Goal: Task Accomplishment & Management: Use online tool/utility

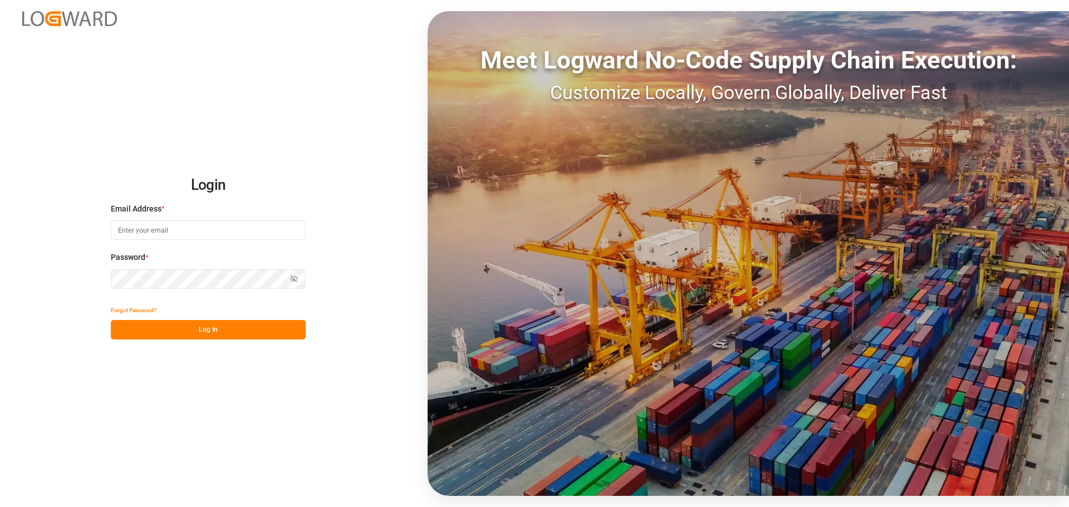
type input "[PERSON_NAME][EMAIL_ADDRESS][DOMAIN_NAME]"
click at [263, 330] on button "Log In" at bounding box center [208, 329] width 195 height 19
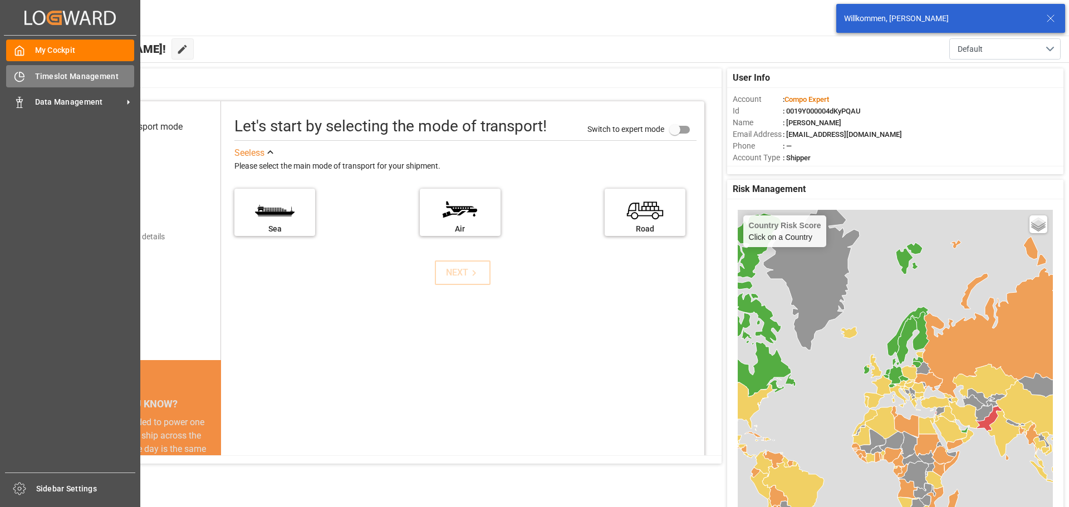
click at [41, 77] on span "Timeslot Management" at bounding box center [85, 77] width 100 height 12
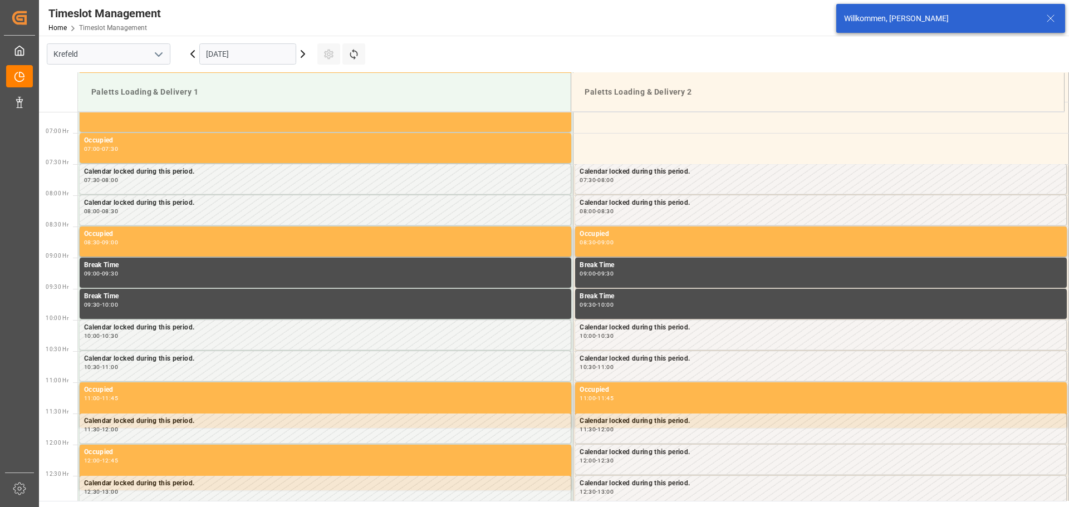
scroll to position [429, 0]
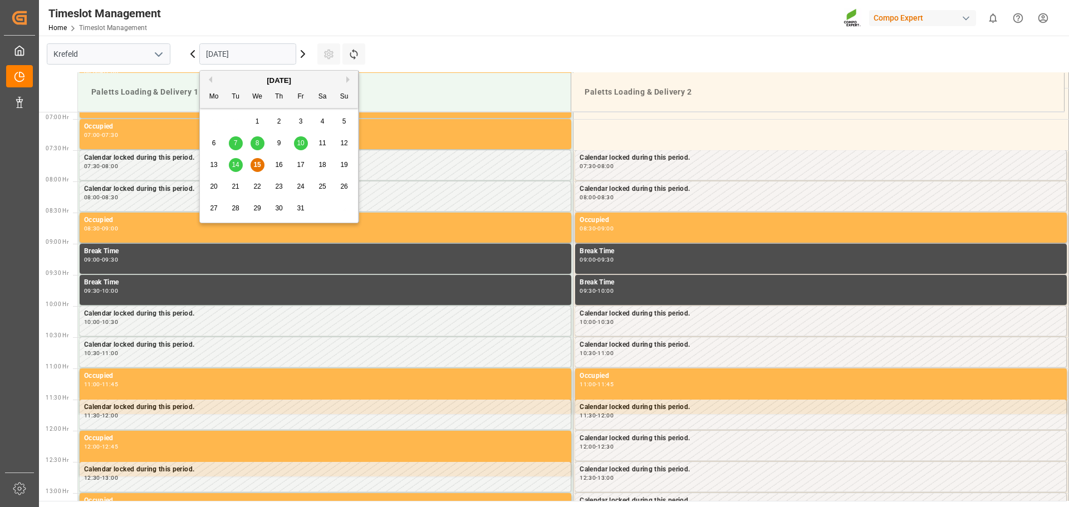
click at [275, 57] on input "[DATE]" at bounding box center [247, 53] width 97 height 21
click at [237, 163] on span "14" at bounding box center [235, 165] width 7 height 8
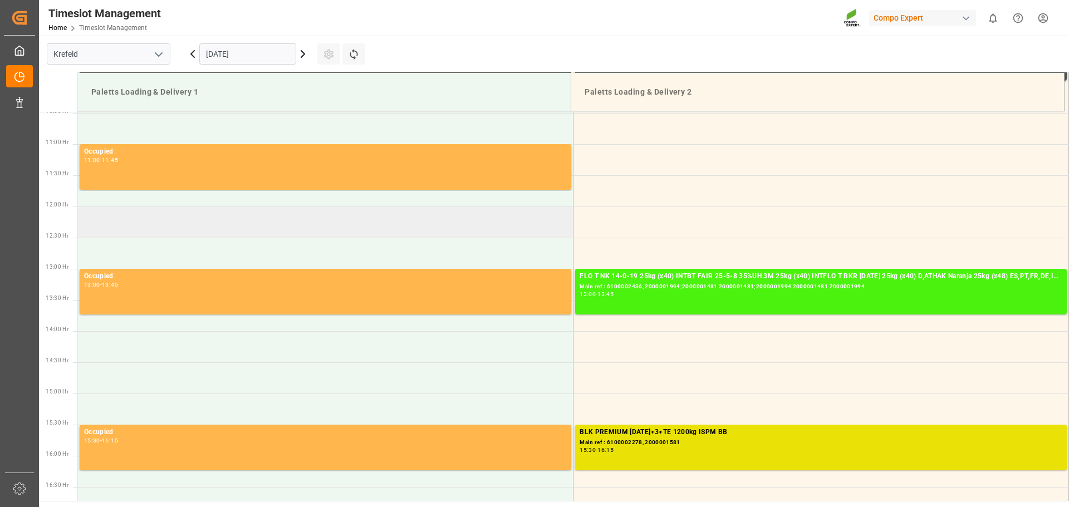
scroll to position [764, 0]
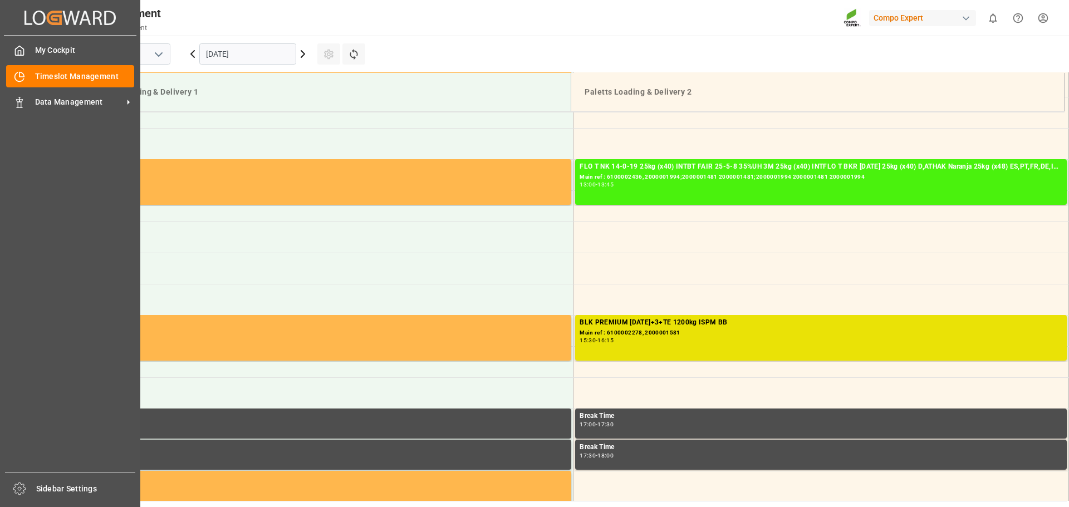
click at [22, 114] on div "My Cockpit My Cockpit Timeslot Management Timeslot Management Data Management D…" at bounding box center [70, 254] width 133 height 437
click at [35, 100] on span "Data Management" at bounding box center [79, 102] width 88 height 12
click at [25, 100] on icon at bounding box center [19, 102] width 11 height 11
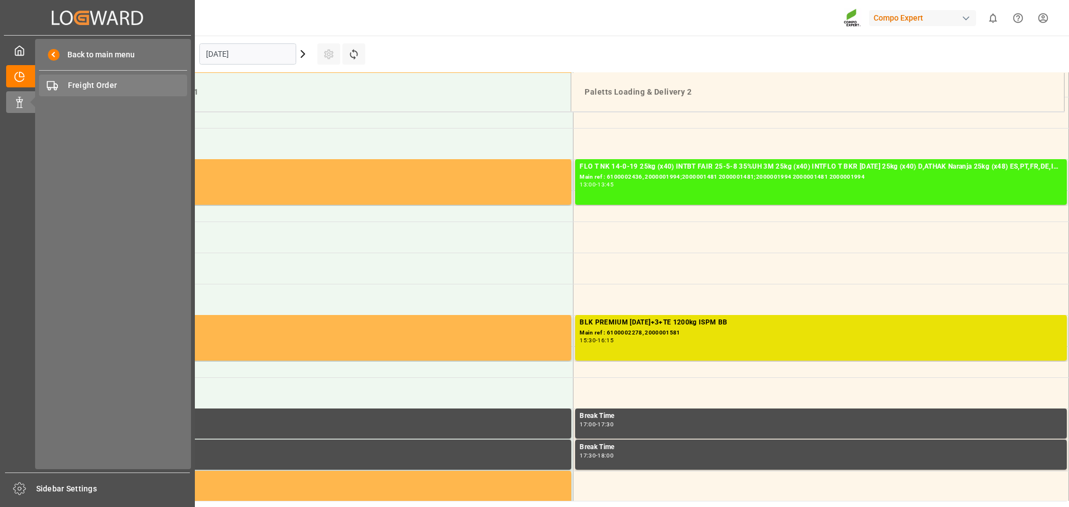
click at [114, 86] on span "Freight Order" at bounding box center [128, 86] width 120 height 12
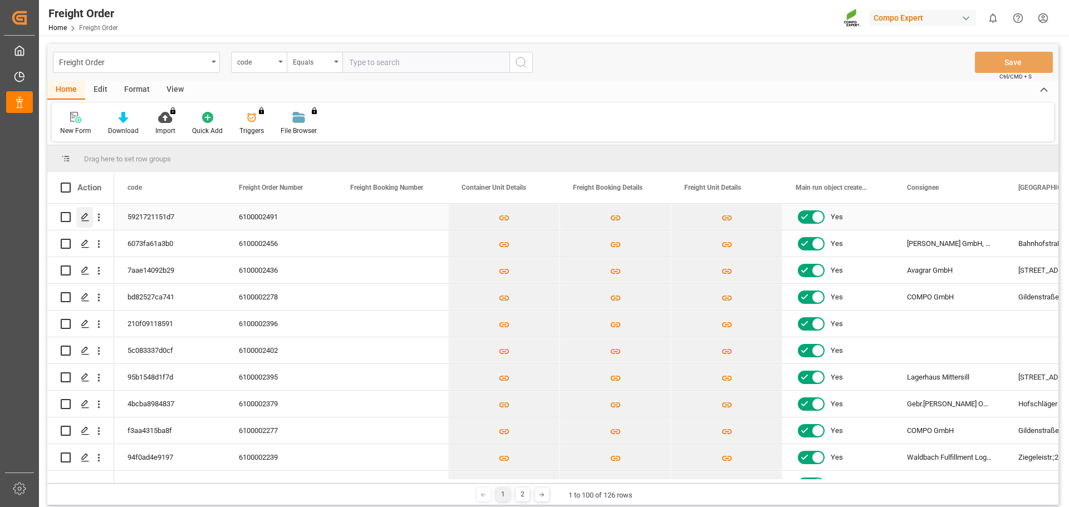
click at [82, 219] on polygon "Press SPACE to select this row." at bounding box center [85, 217] width 6 height 6
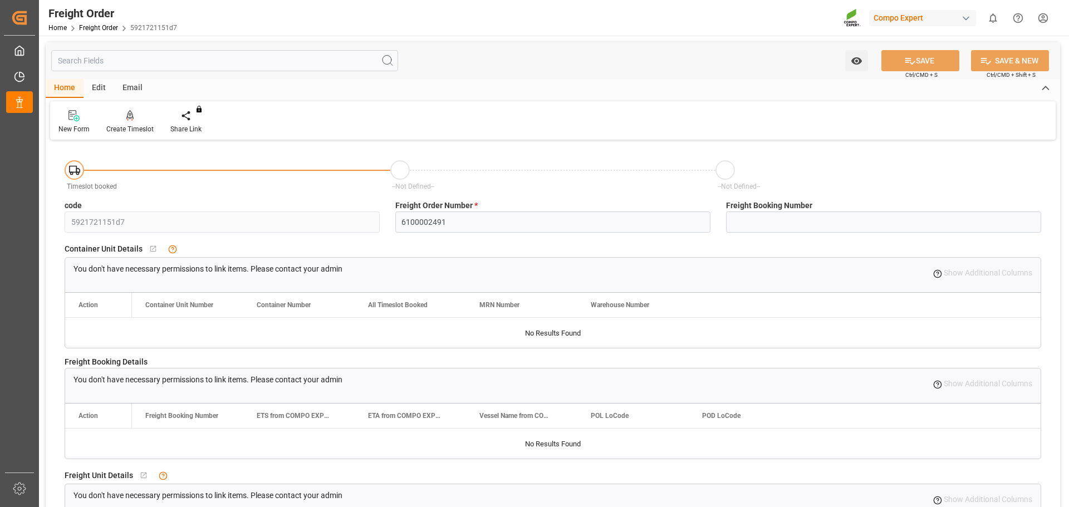
click at [123, 120] on div at bounding box center [129, 116] width 47 height 12
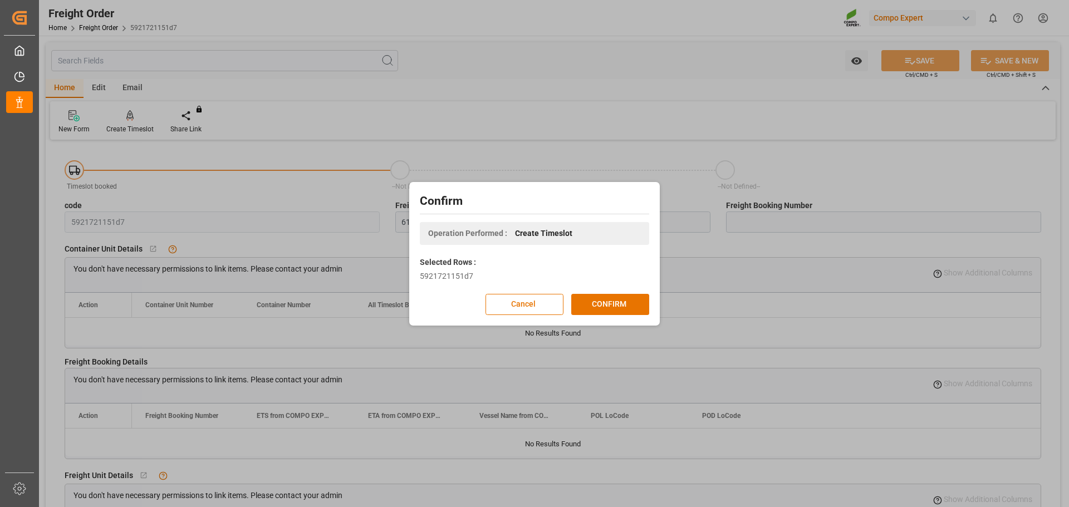
click at [609, 291] on div "Confirm Operation Performed : Create Timeslot Selected Rows : 5921721151d7 Canc…" at bounding box center [534, 254] width 245 height 138
click at [612, 304] on button "CONFIRM" at bounding box center [610, 304] width 78 height 21
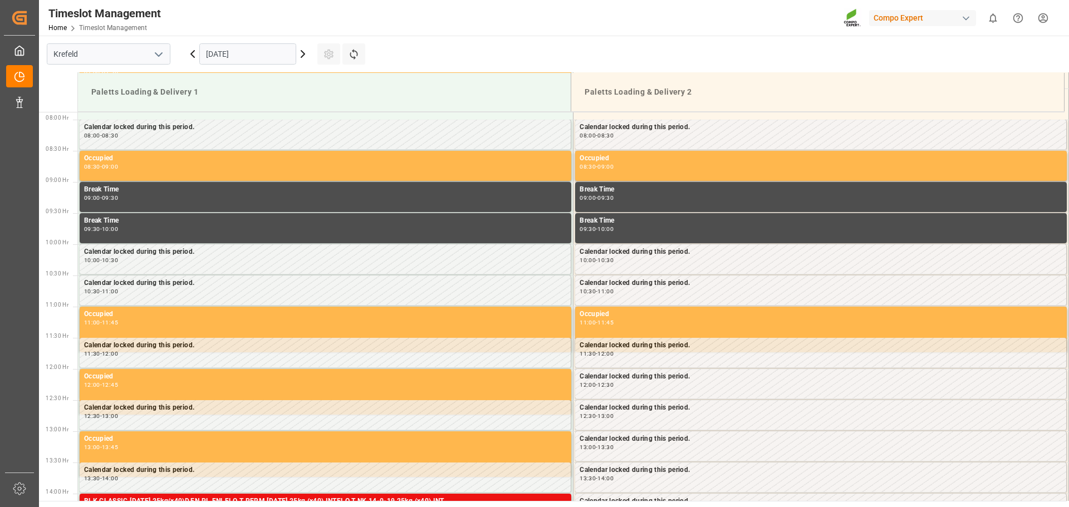
scroll to position [492, 0]
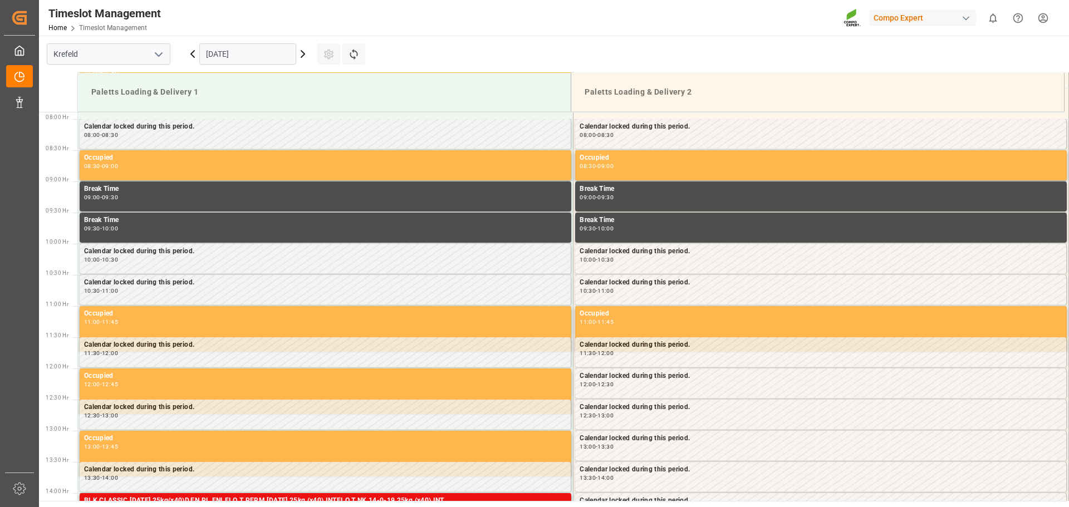
click at [300, 55] on icon at bounding box center [302, 53] width 13 height 13
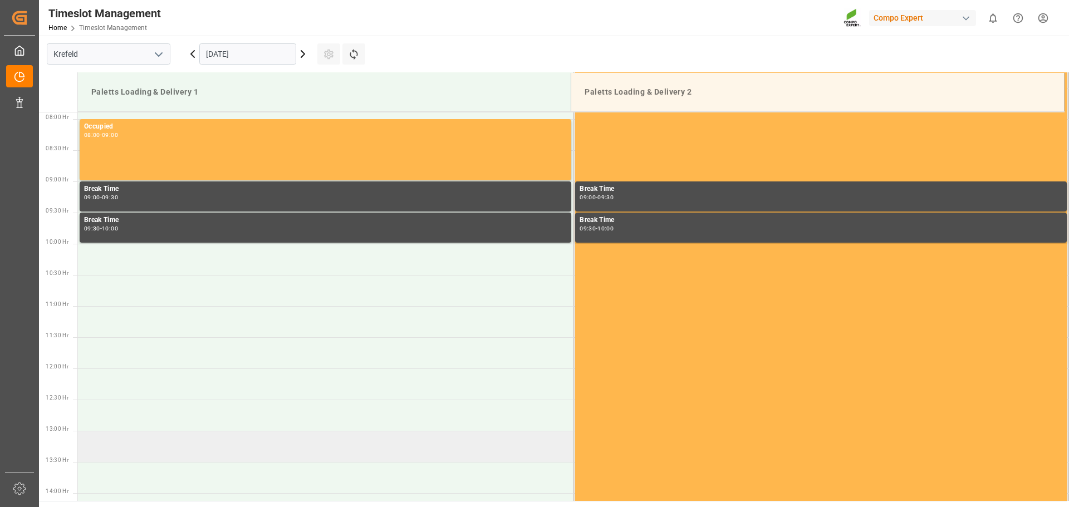
click at [194, 445] on td at bounding box center [326, 446] width 496 height 31
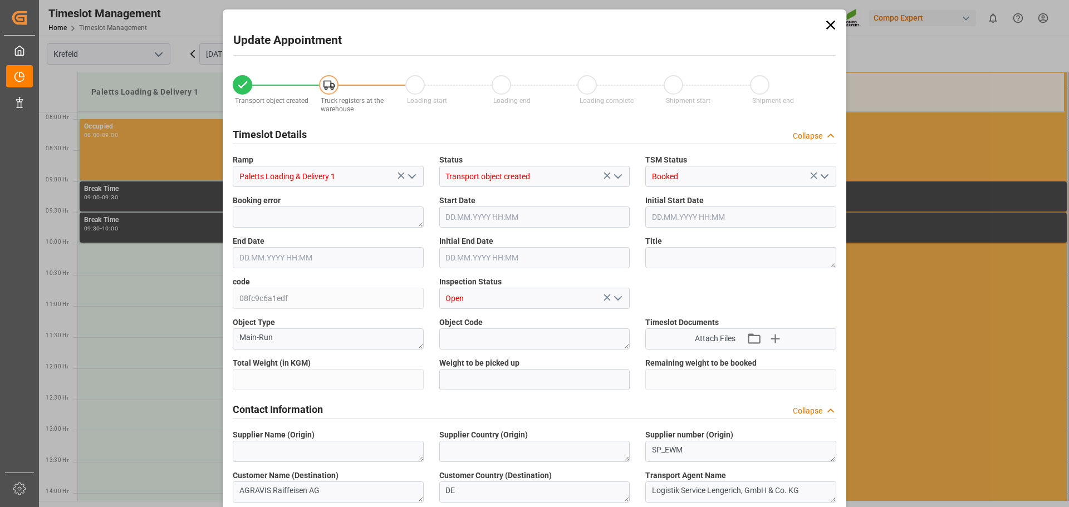
type input "26773.58"
type input "0"
type input "16.10.2025 13:00"
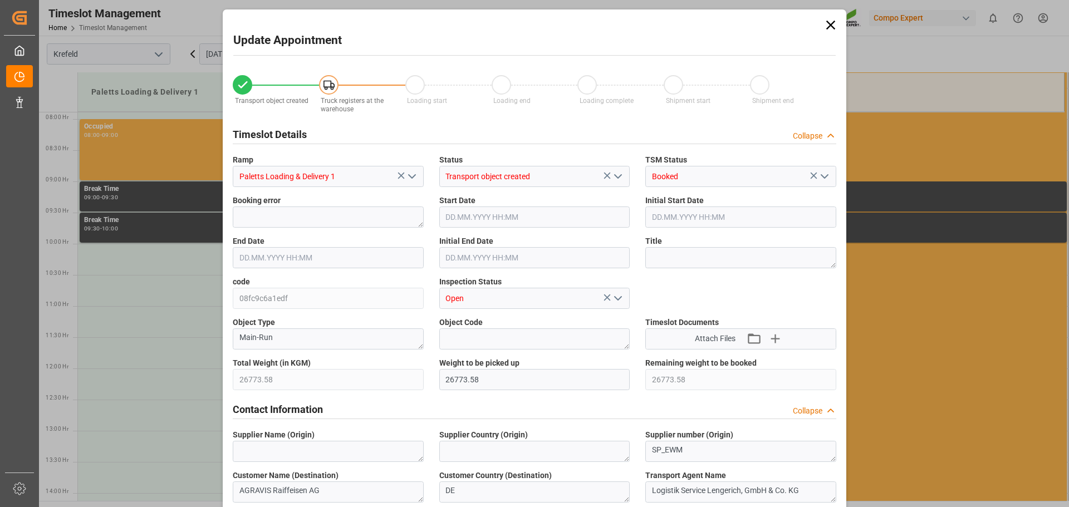
type input "16.10.2025 13:30"
type input "15.10.2025 08:22"
type input "15.10.2025 06:58"
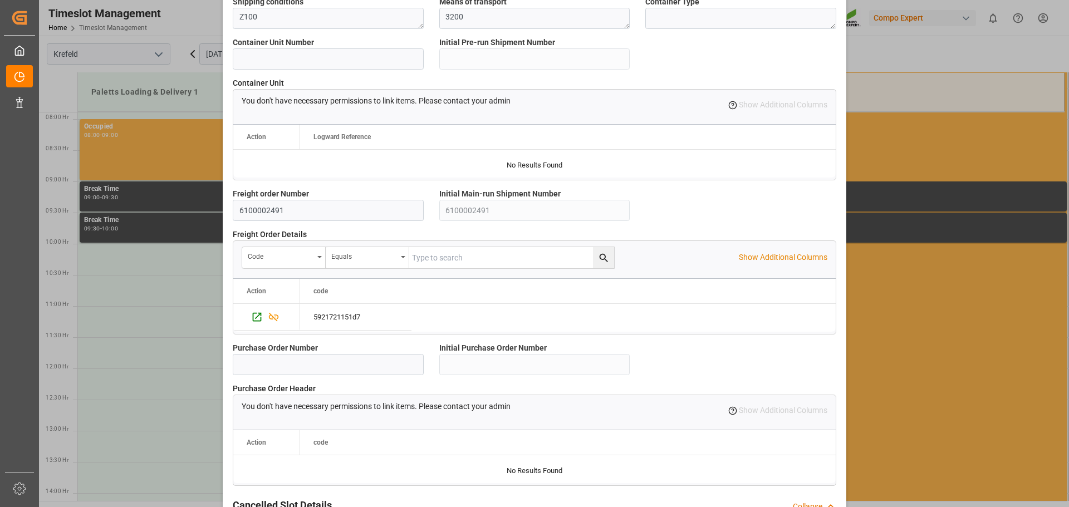
scroll to position [947, 0]
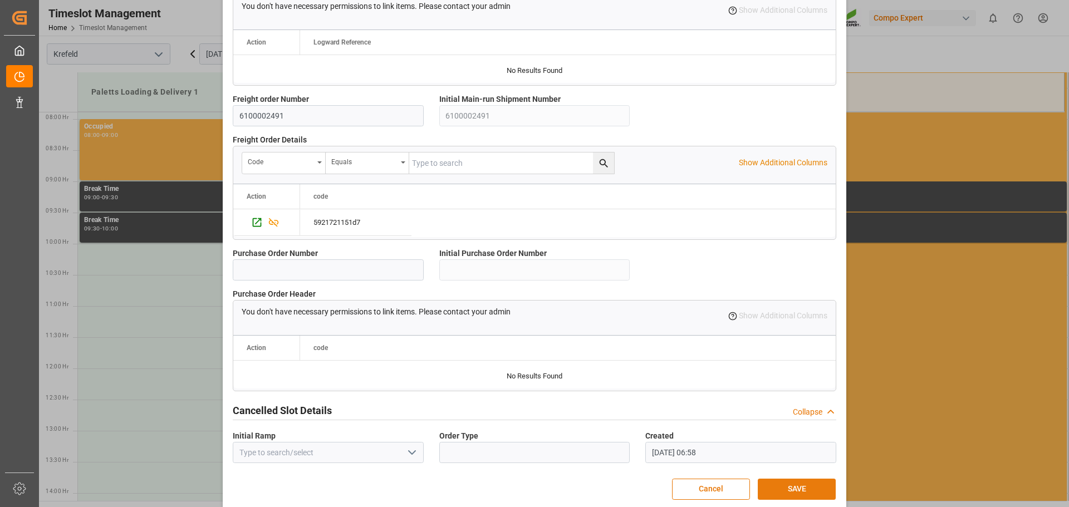
click at [798, 485] on button "SAVE" at bounding box center [797, 489] width 78 height 21
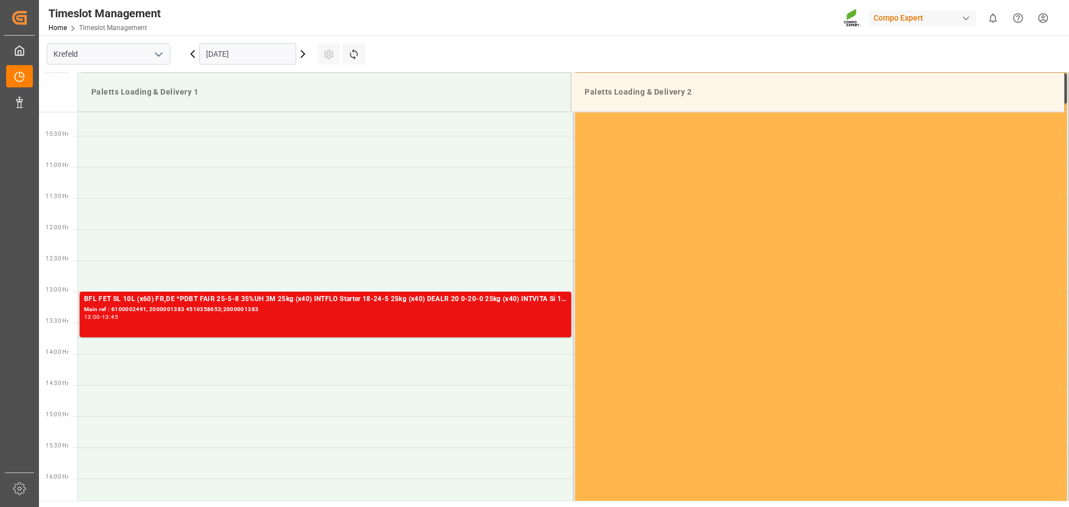
scroll to position [630, 0]
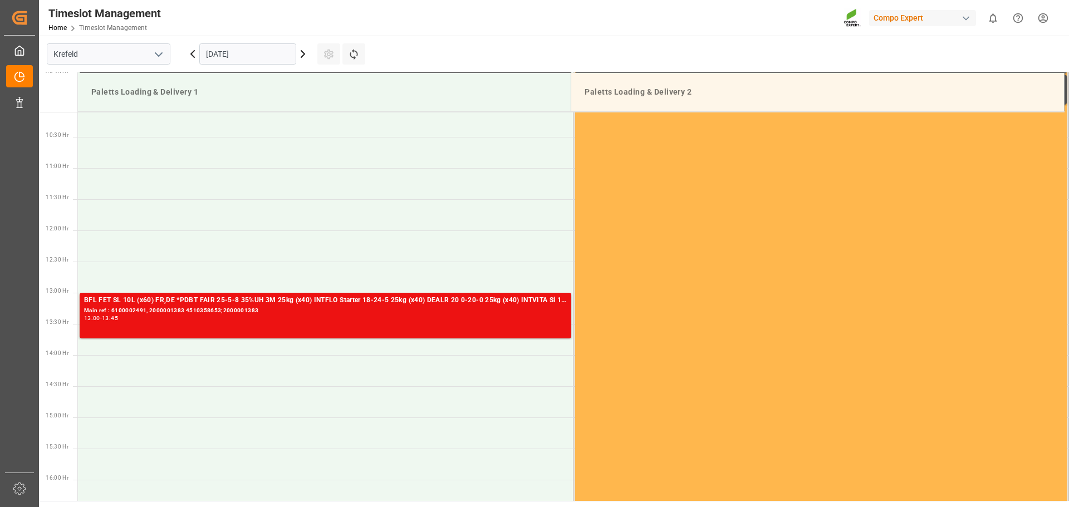
click at [241, 56] on input "16.10.2025" at bounding box center [247, 53] width 97 height 21
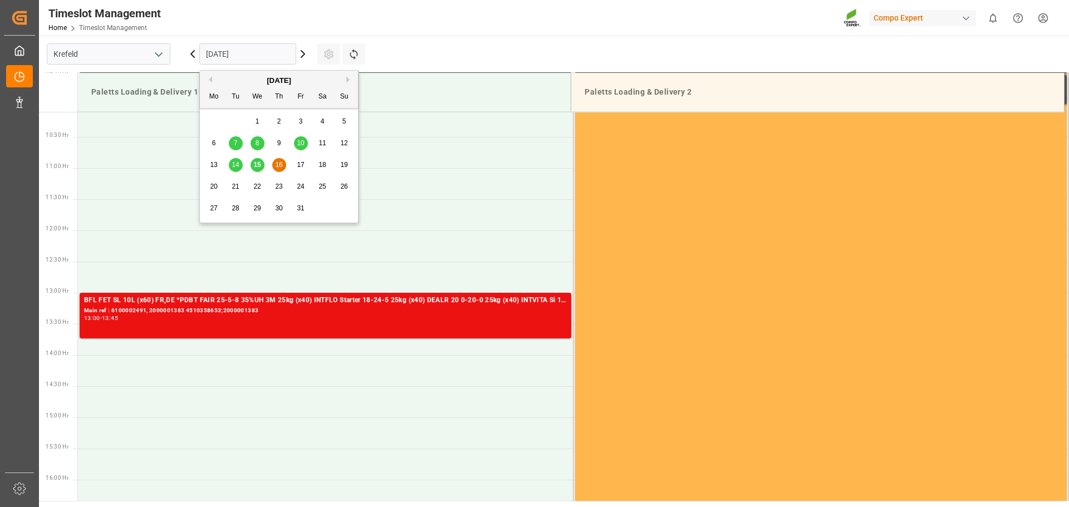
click at [240, 166] on div "14" at bounding box center [236, 165] width 14 height 13
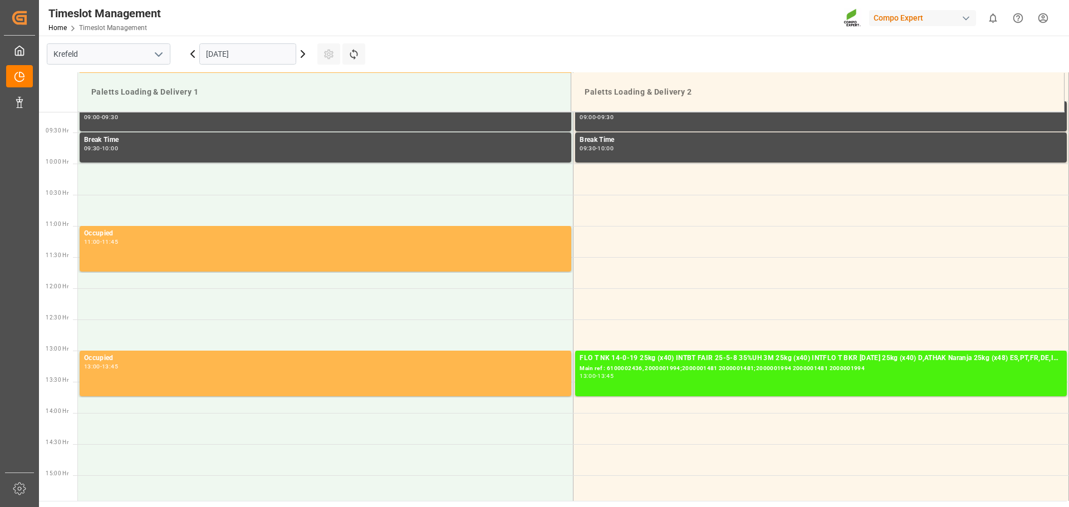
scroll to position [492, 0]
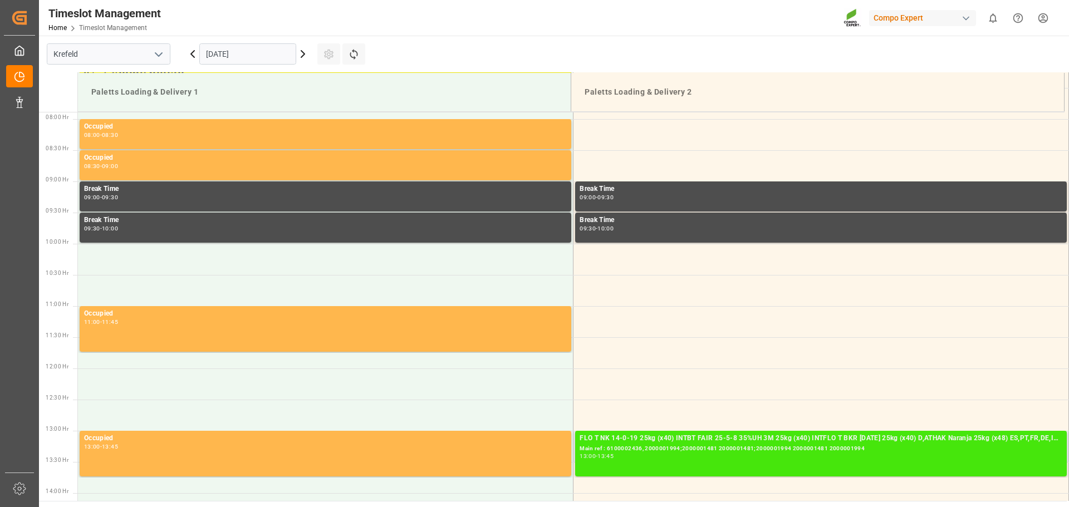
click at [675, 436] on div "FLO T NK 14-0-19 25kg (x40) INTBT FAIR 25-5-8 35%UH 3M 25kg (x40) INTFLO T BKR …" at bounding box center [821, 438] width 483 height 11
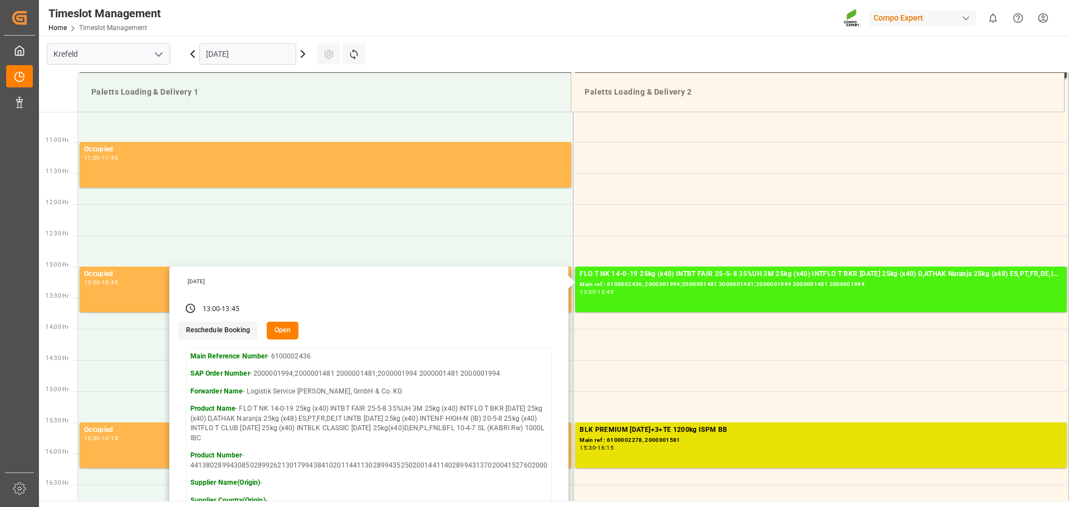
scroll to position [659, 0]
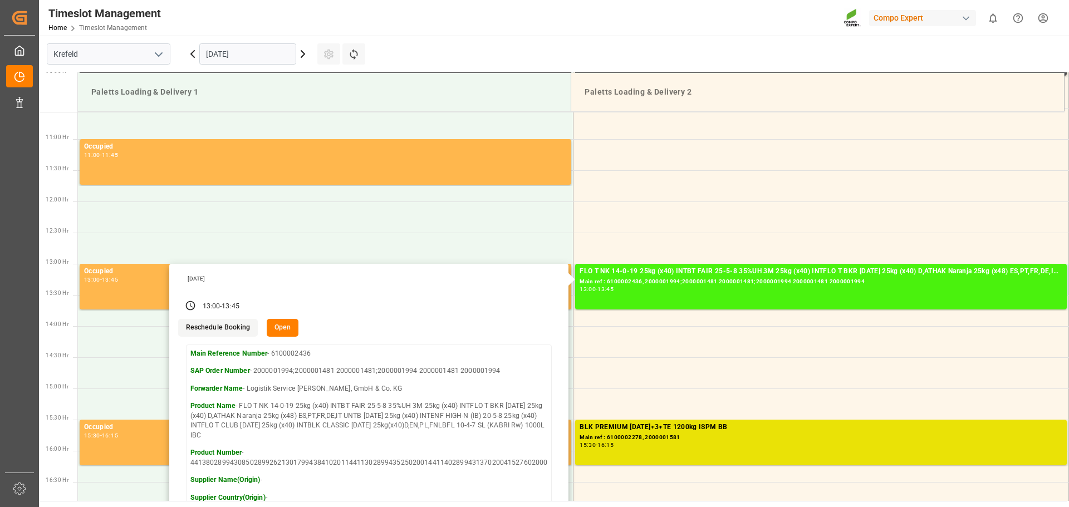
click at [290, 325] on button "Open" at bounding box center [283, 328] width 32 height 18
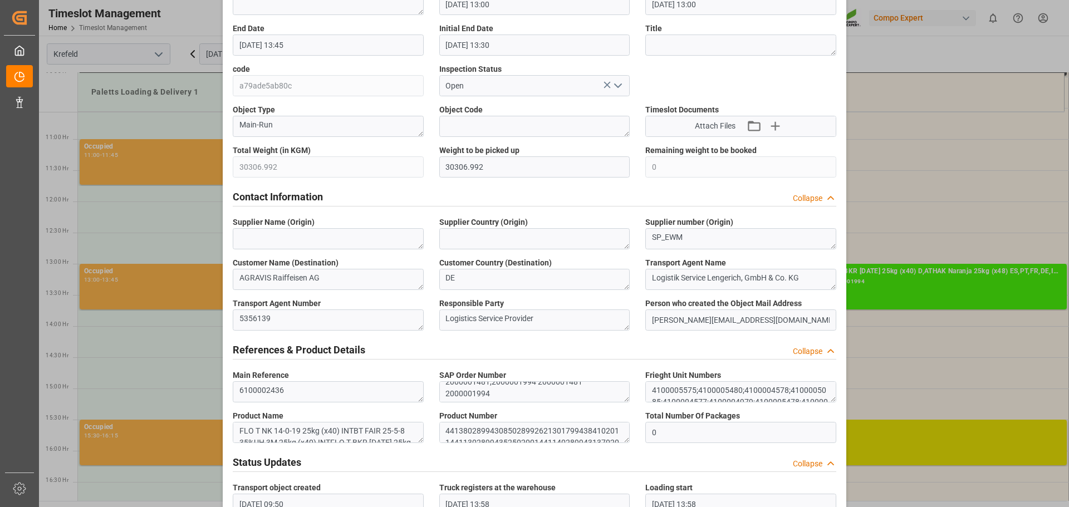
scroll to position [0, 0]
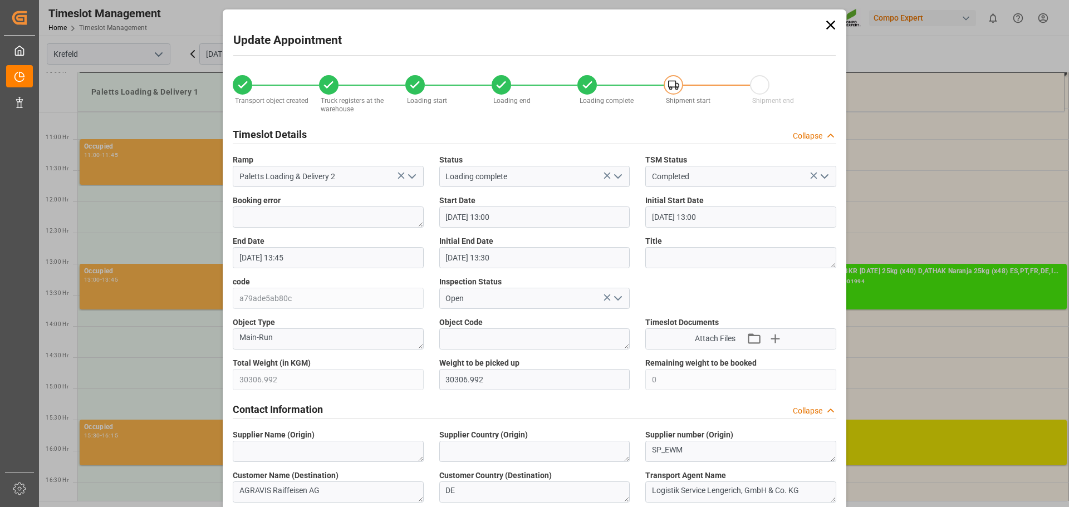
click at [832, 26] on icon at bounding box center [831, 25] width 16 height 16
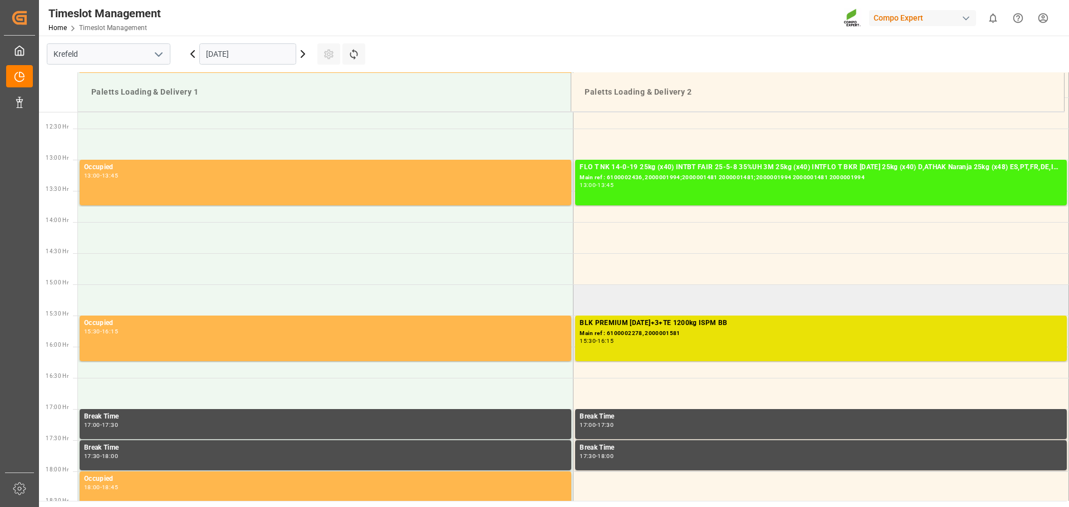
scroll to position [770, 0]
